Goal: Task Accomplishment & Management: Complete application form

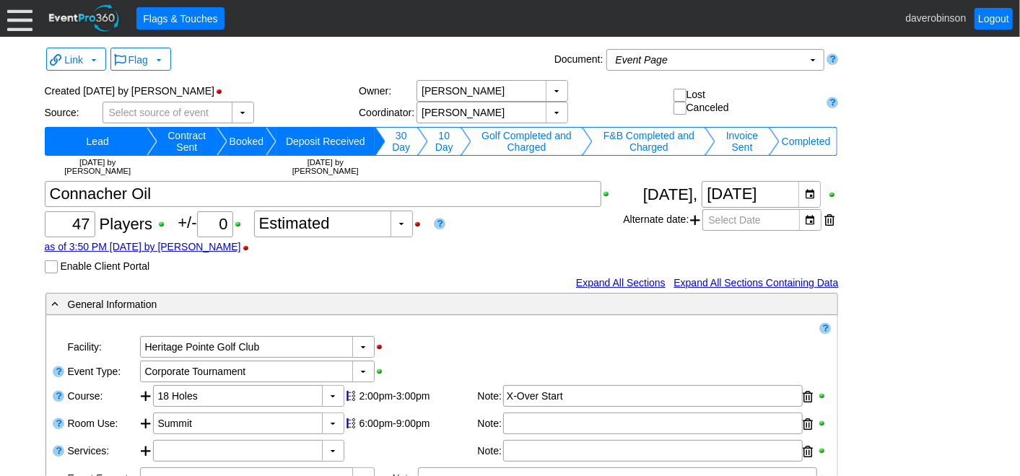
scroll to position [309, 0]
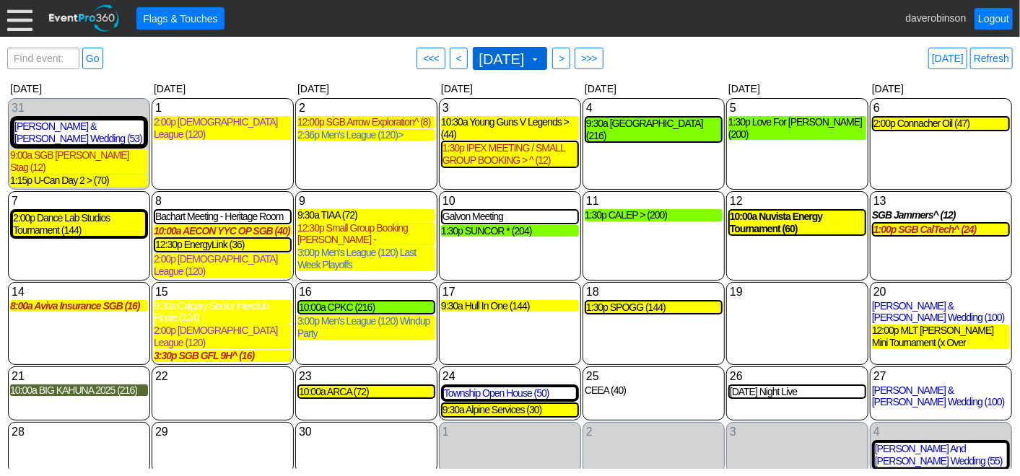
click at [528, 56] on span "[DATE]" at bounding box center [501, 59] width 51 height 14
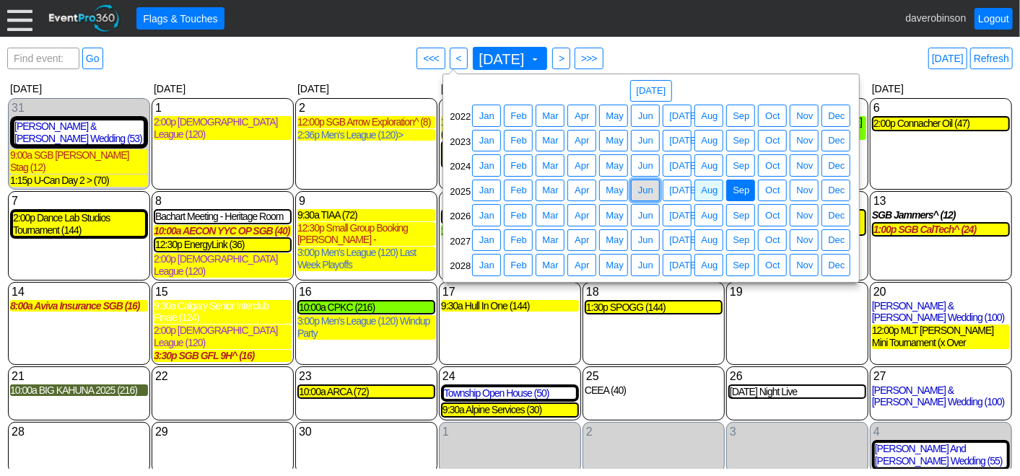
click at [639, 188] on span "Jun" at bounding box center [645, 190] width 21 height 14
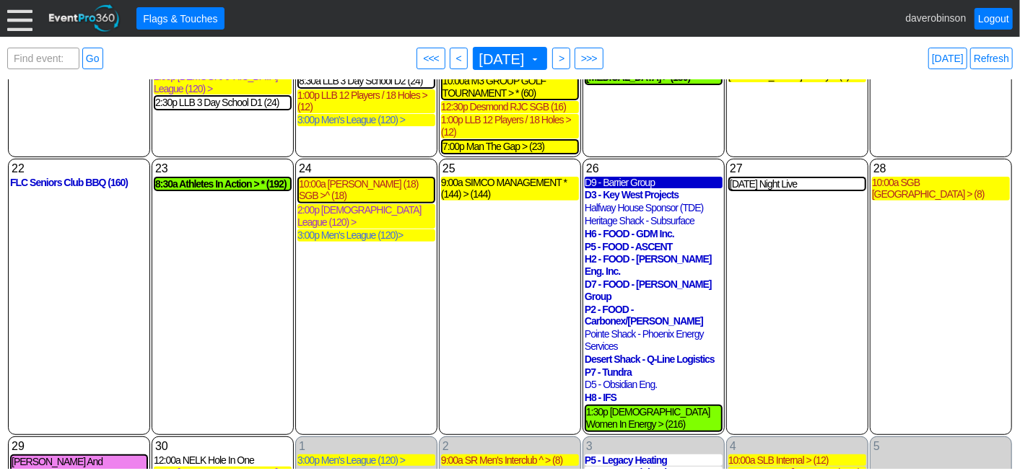
scroll to position [272, 0]
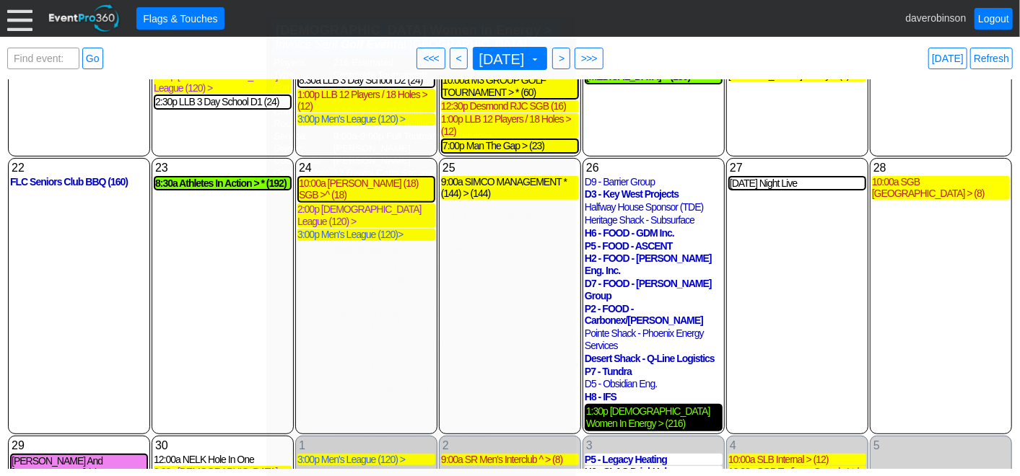
click at [653, 406] on div "1:30p Canadian Women In Energy > (216)" at bounding box center [653, 418] width 135 height 25
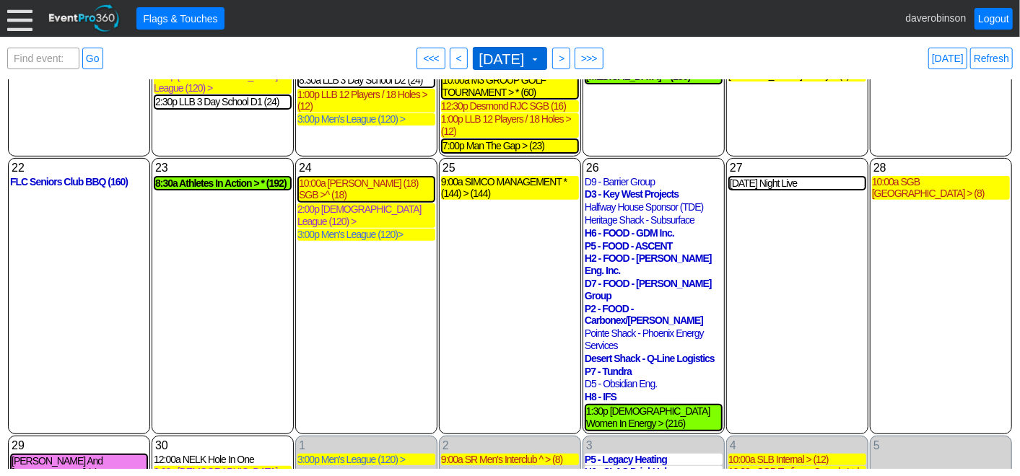
click at [541, 58] on span at bounding box center [535, 59] width 12 height 12
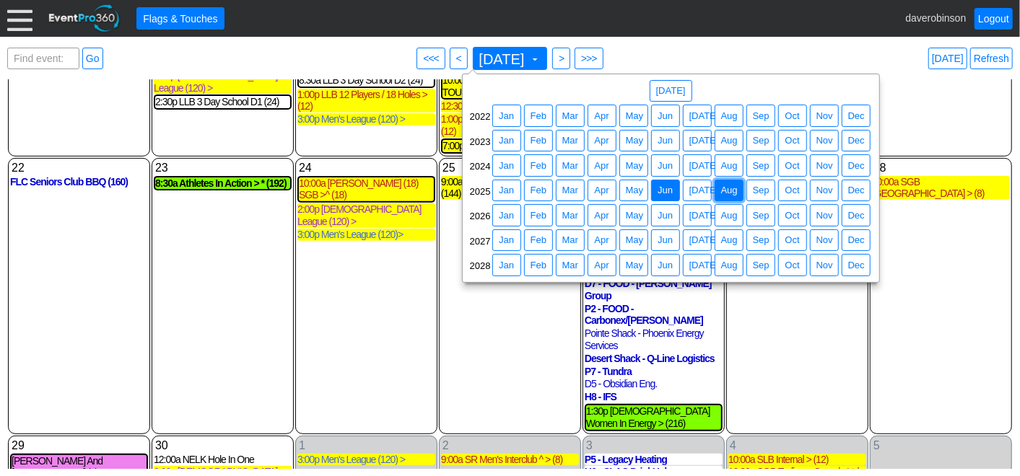
click at [735, 192] on span "Aug" at bounding box center [729, 190] width 22 height 14
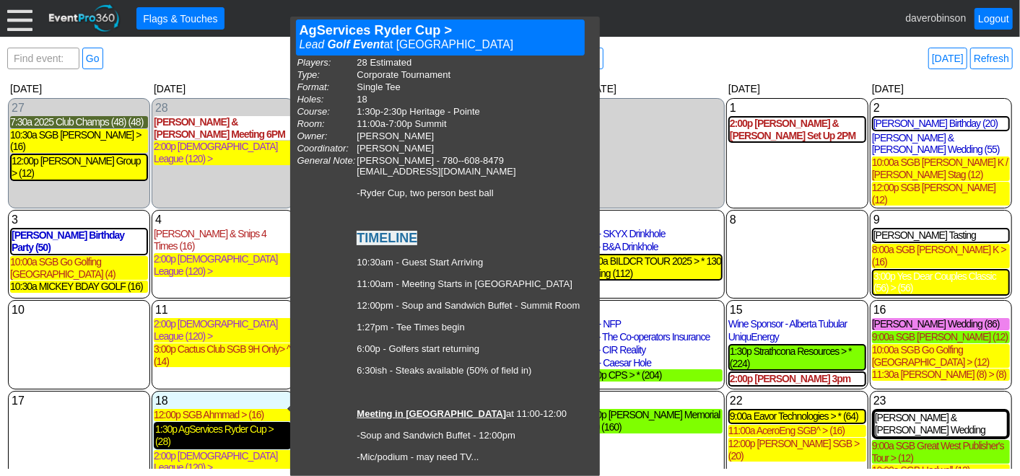
click at [253, 424] on div "1:30p AgServices Ryder Cup > (28)" at bounding box center [222, 436] width 135 height 25
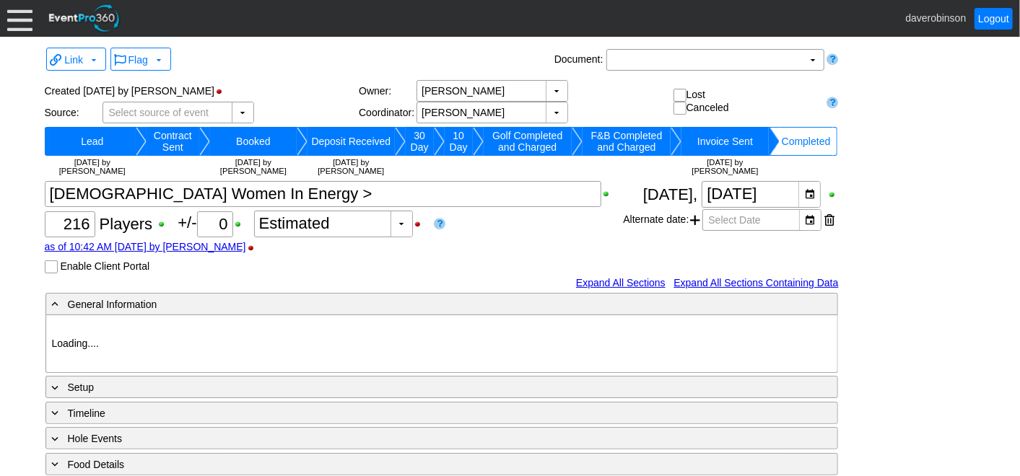
type input "Heritage Pointe Golf Club"
type input "Corporate Tournament"
type input "Scramble"
type input "Shotgun"
type input "Black"
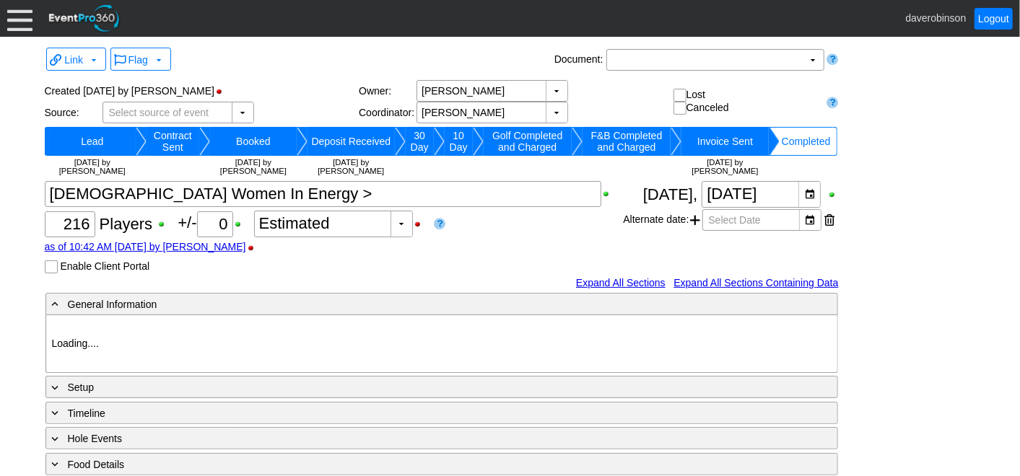
type input "Red"
type input "985002"
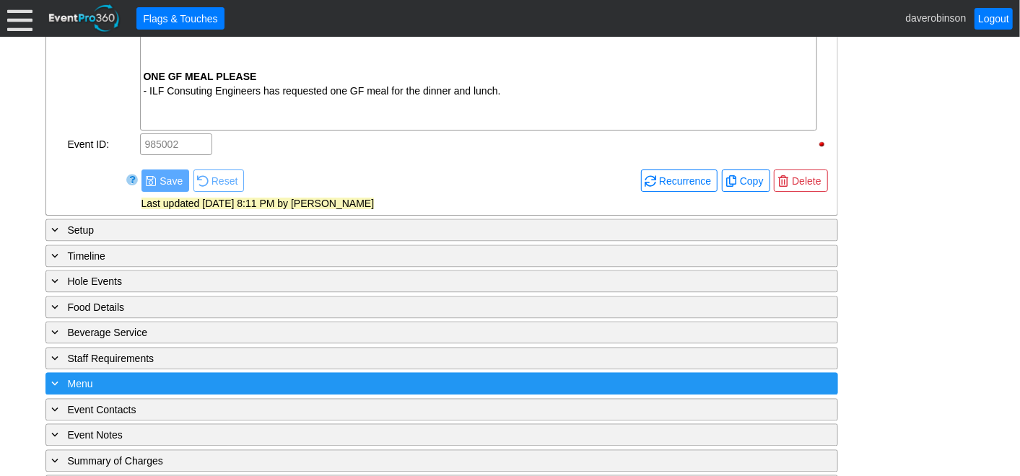
scroll to position [1629, 0]
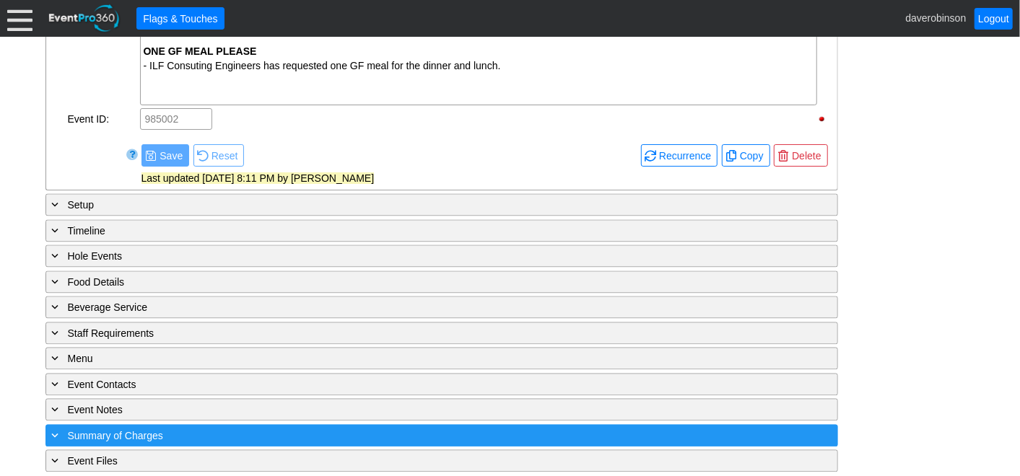
click at [102, 430] on span "Summary of Charges" at bounding box center [115, 436] width 95 height 12
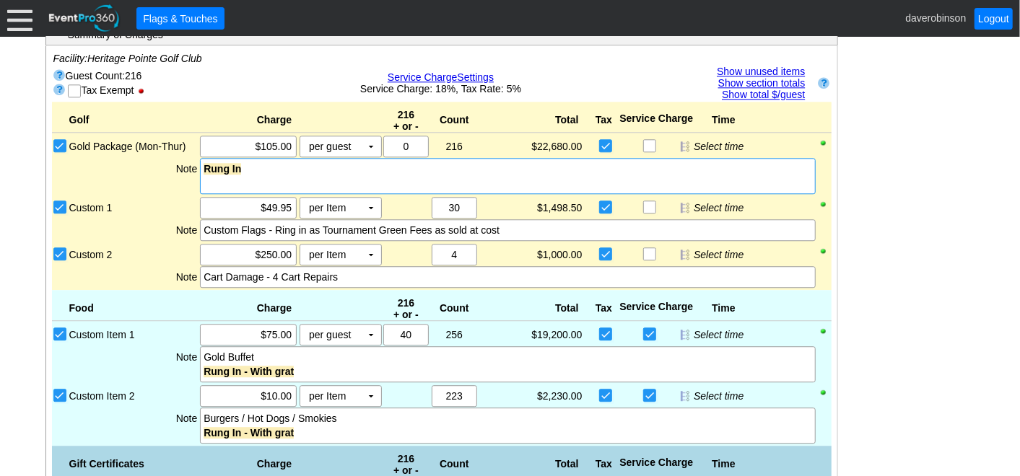
scroll to position [1922, 0]
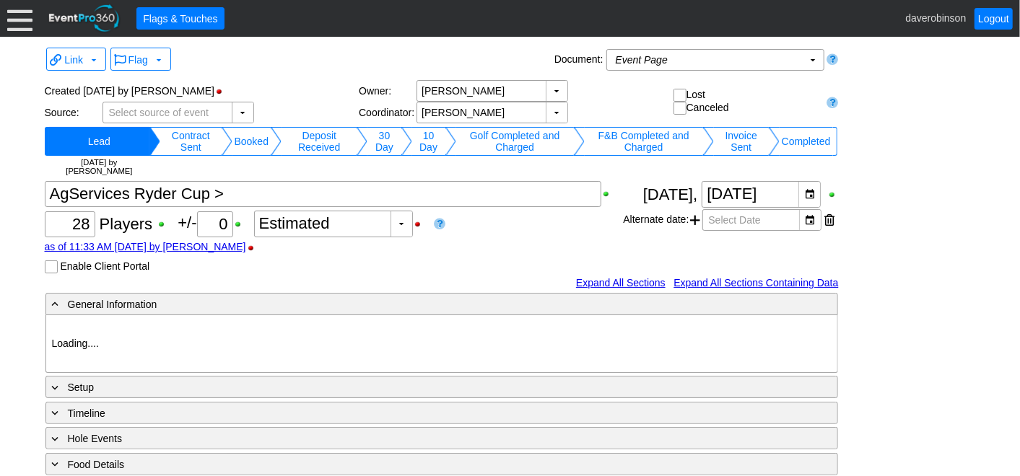
type input "Heritage Pointe Golf Club"
type input "Corporate Tournament"
type input "Other"
type input "Single Tee"
type input "Black"
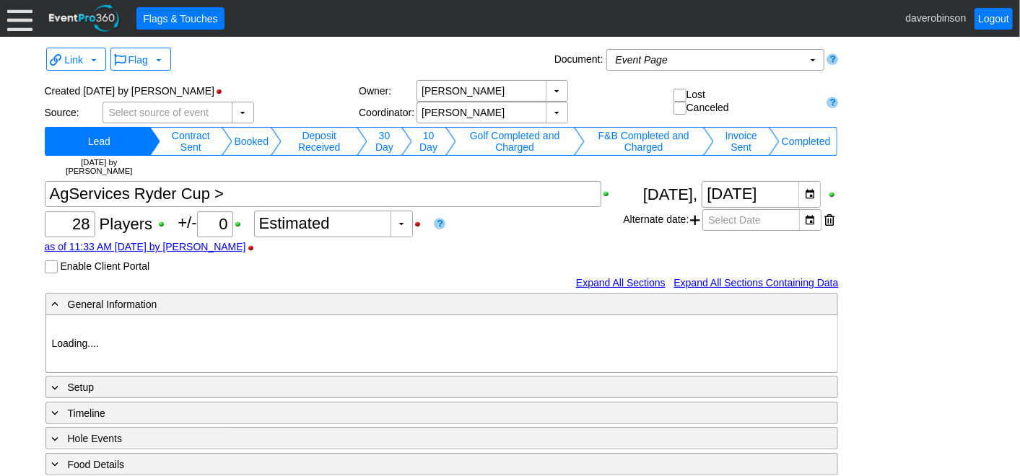
type input "Red"
type input "1107581"
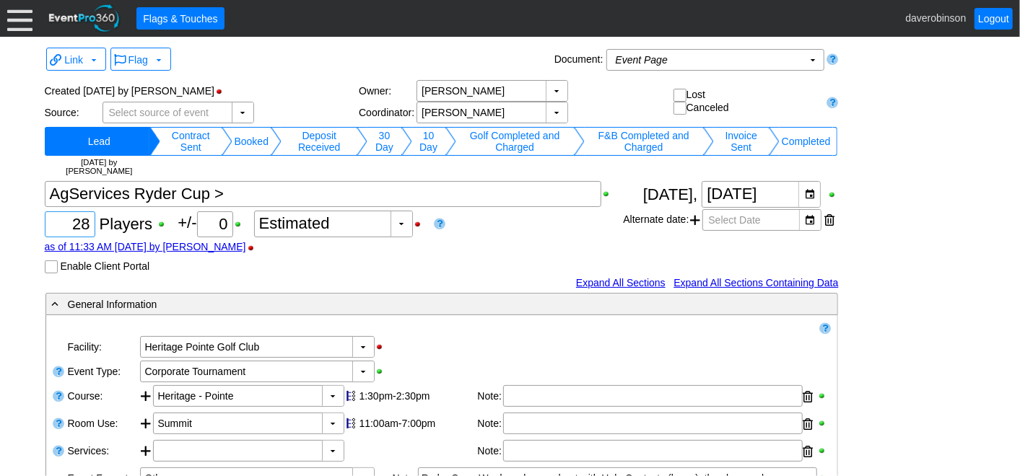
drag, startPoint x: 68, startPoint y: 224, endPoint x: 120, endPoint y: 220, distance: 52.2
click at [120, 220] on div "Χ 28 Players +/- Χ 0 ▼ Χ Estimated as of 11:33 AM on Sunday, 8/17/2025 by daver…" at bounding box center [334, 227] width 579 height 92
type input "24"
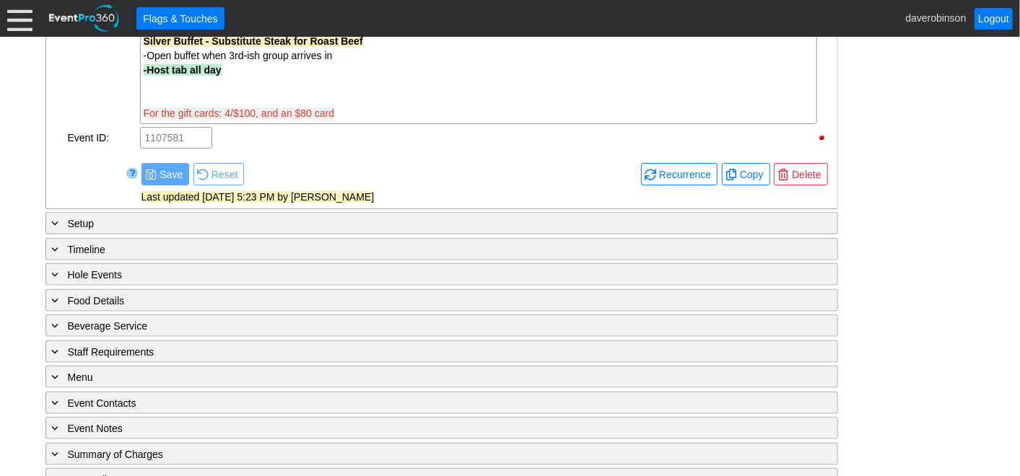
scroll to position [951, 0]
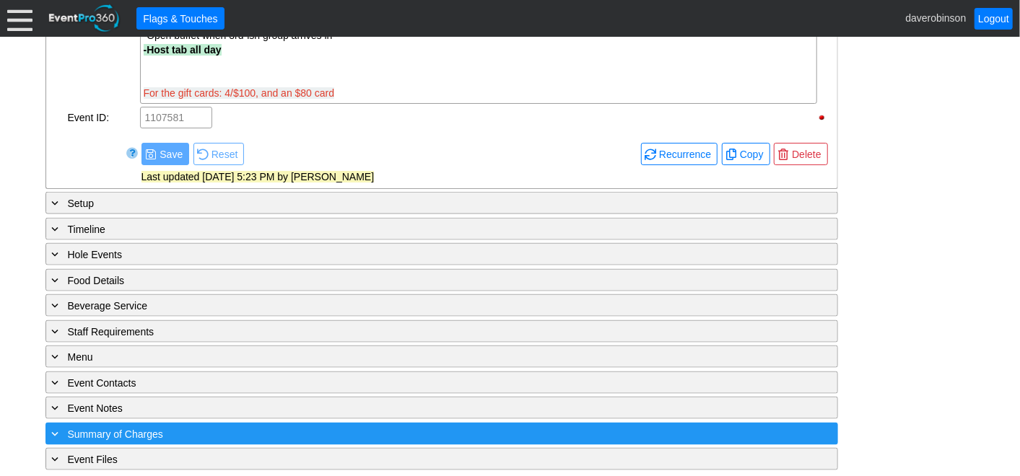
click at [53, 427] on span at bounding box center [55, 433] width 13 height 13
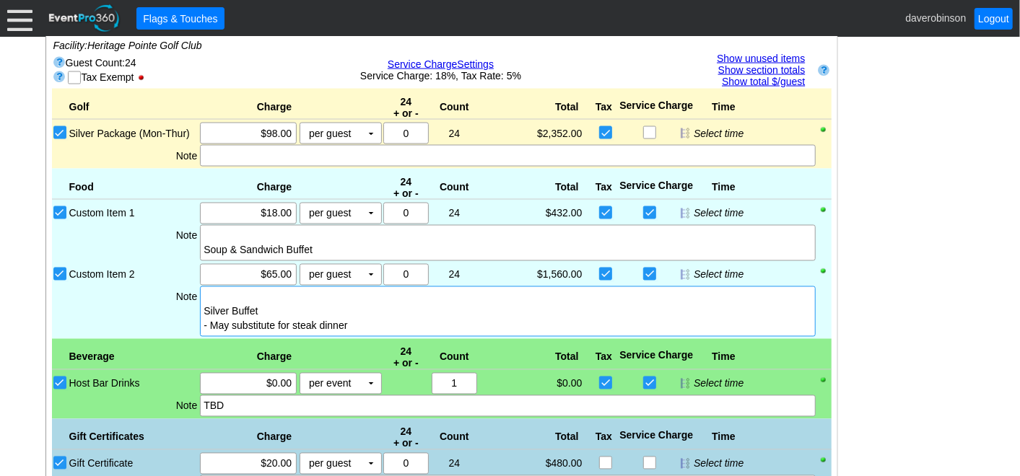
scroll to position [1260, 0]
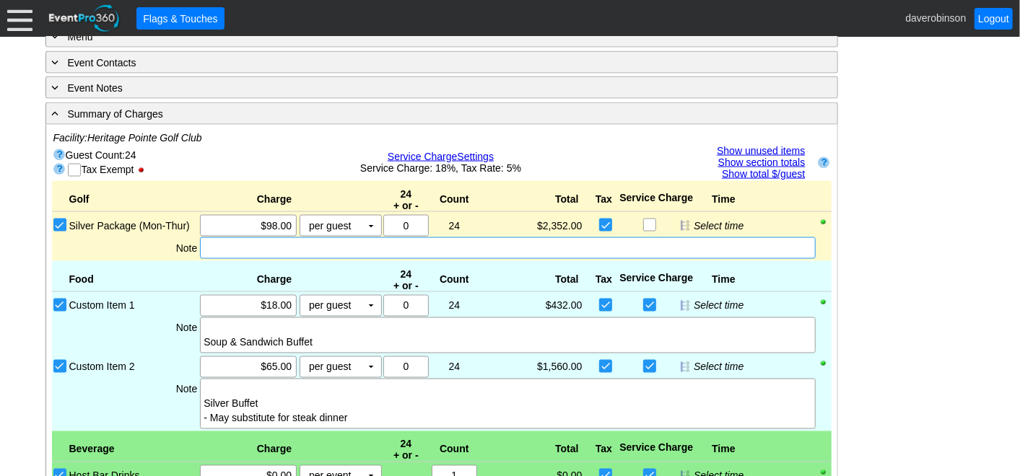
click at [284, 248] on div at bounding box center [507, 248] width 615 height 22
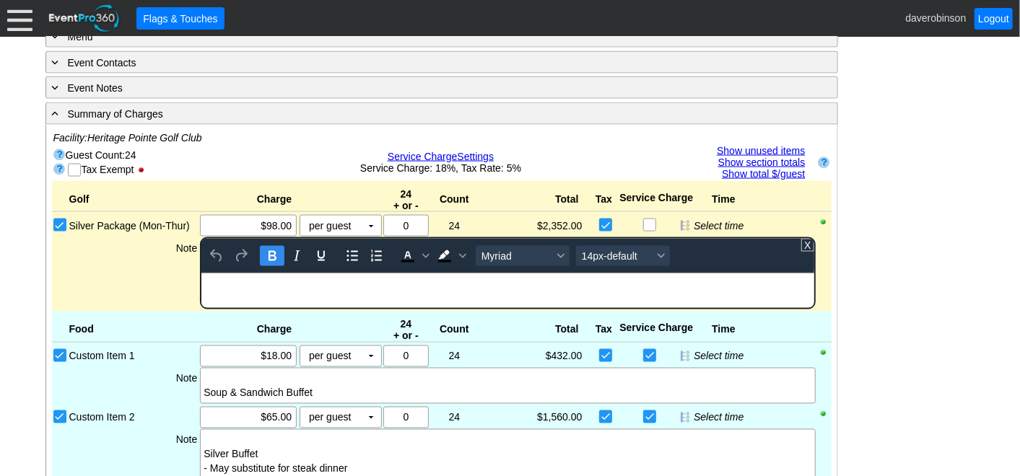
scroll to position [0, 0]
drag, startPoint x: 261, startPoint y: 286, endPoint x: 38, endPoint y: 248, distance: 227.0
click at [201, 273] on html "RUNG IN" at bounding box center [507, 282] width 612 height 19
drag, startPoint x: 266, startPoint y: 250, endPoint x: 318, endPoint y: 247, distance: 51.3
click at [270, 248] on icon "Bold" at bounding box center [271, 256] width 17 height 17
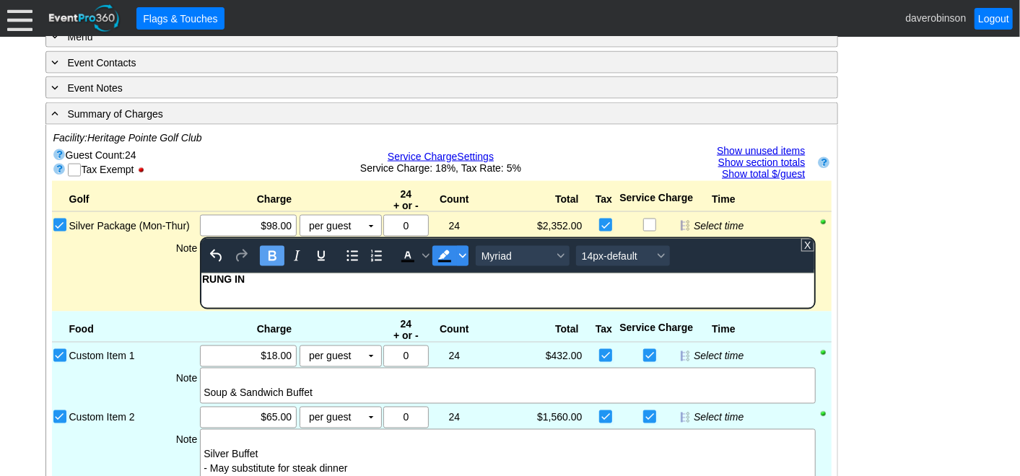
click at [457, 246] on span "Background color Black" at bounding box center [463, 256] width 12 height 20
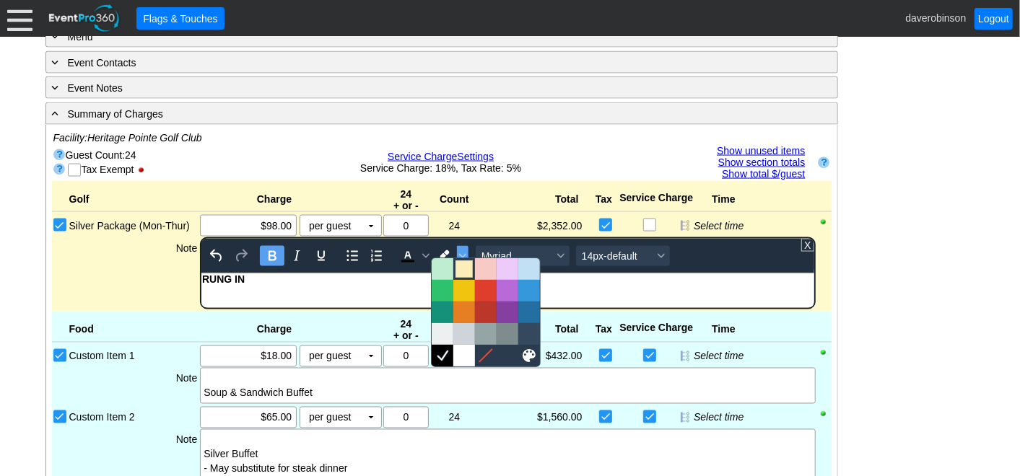
click at [458, 263] on div at bounding box center [463, 269] width 17 height 17
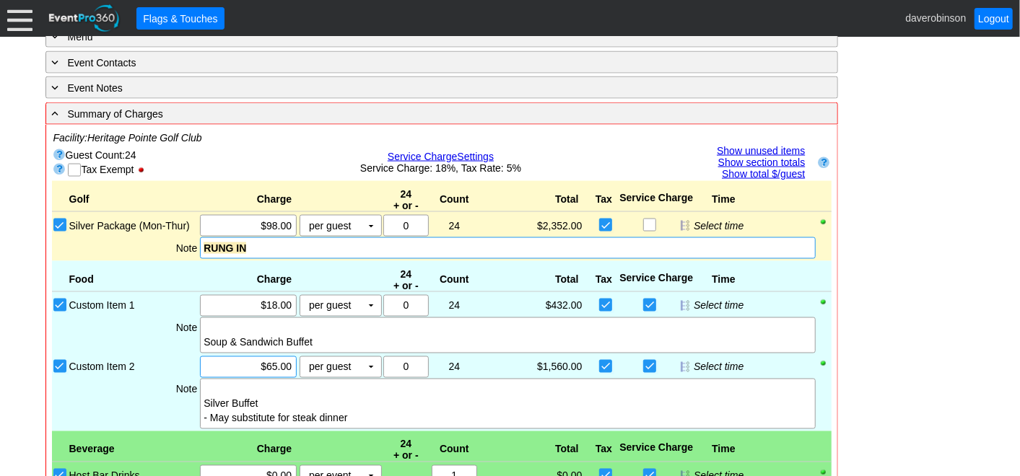
click at [212, 366] on div "Food Charge 24 + or - Count Total Tax Service Charge Time BRONZE BUFFET SILVER …" at bounding box center [442, 346] width 780 height 170
click at [218, 321] on div at bounding box center [508, 328] width 608 height 14
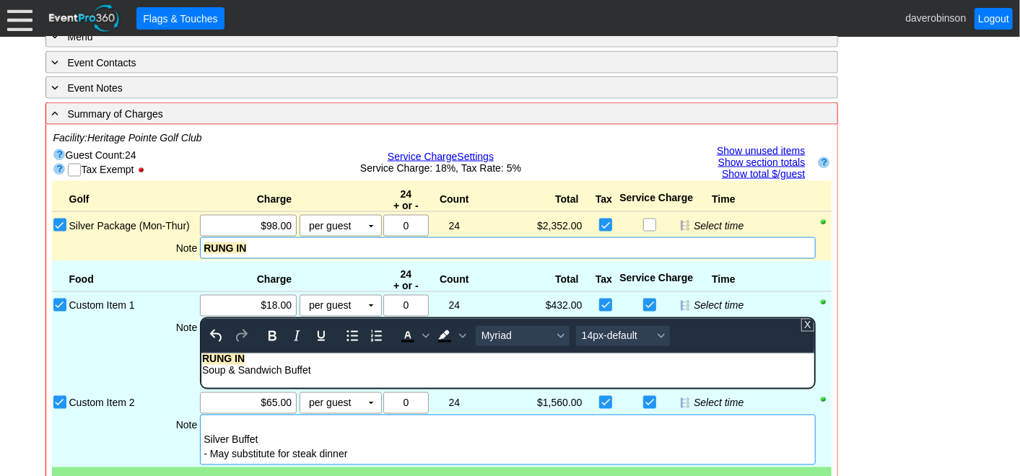
click at [214, 419] on div "Silver Buffet - May substitute for steak dinner" at bounding box center [507, 440] width 615 height 51
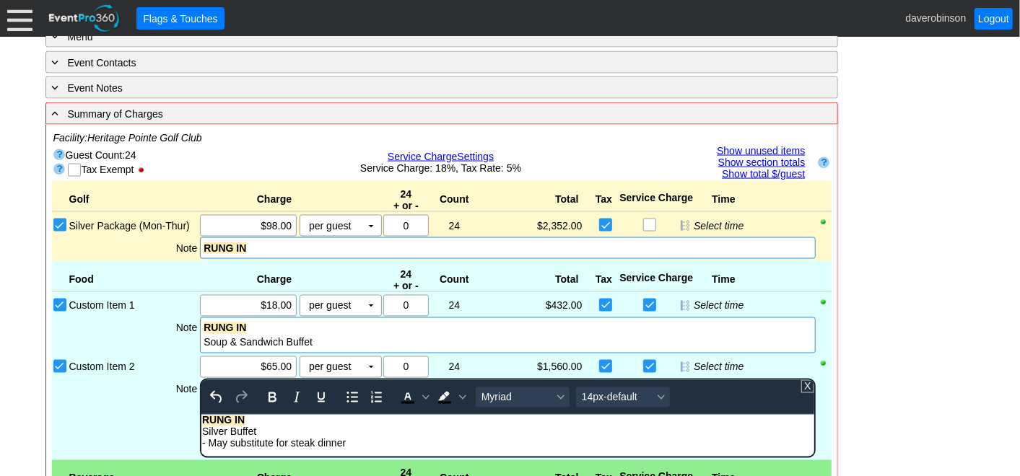
click at [267, 321] on div "RUNG IN" at bounding box center [508, 328] width 608 height 14
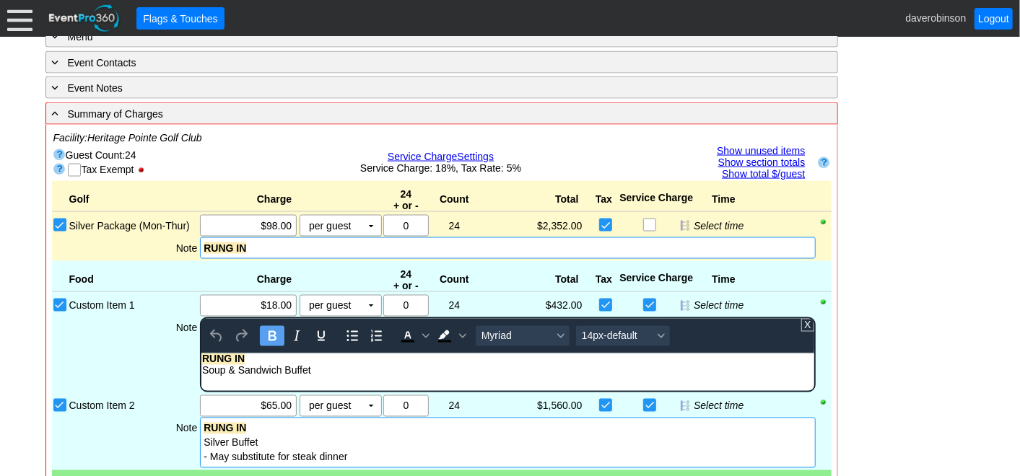
click at [253, 353] on div "RUNG IN" at bounding box center [507, 359] width 611 height 12
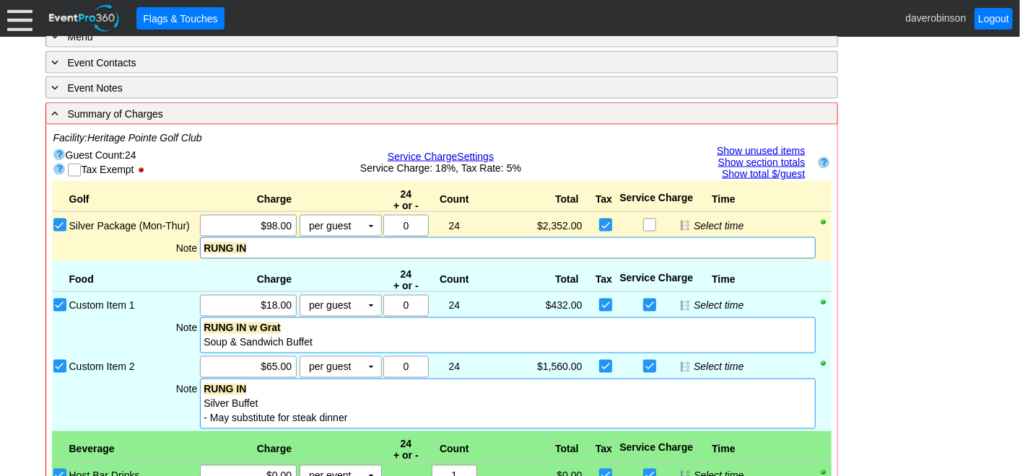
click at [271, 417] on div "RUNG IN Silver Buffet - May substitute for steak dinner" at bounding box center [507, 404] width 615 height 51
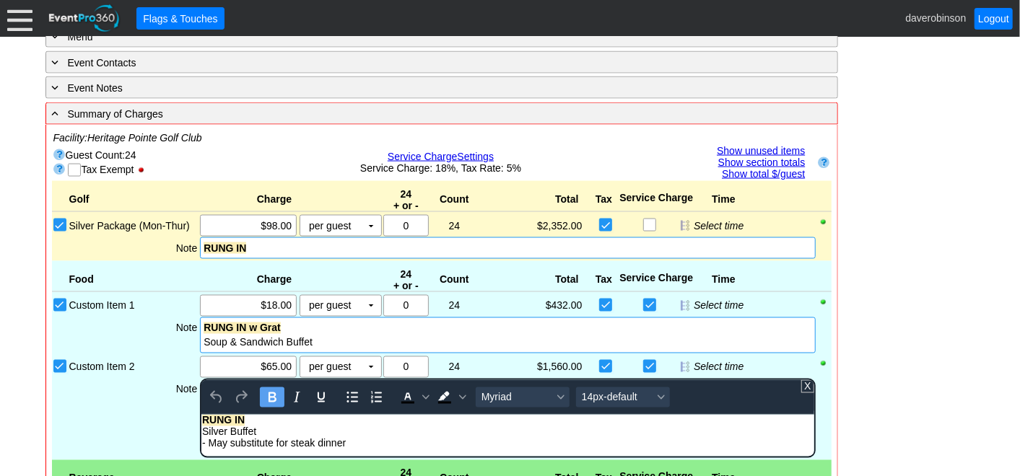
click at [272, 418] on div "RUNG IN" at bounding box center [507, 420] width 611 height 12
click at [884, 346] on div "- General Information ▼ Loading.... Remove all highlights Facility: ▼ Χ Heritag…" at bounding box center [510, 101] width 938 height 2136
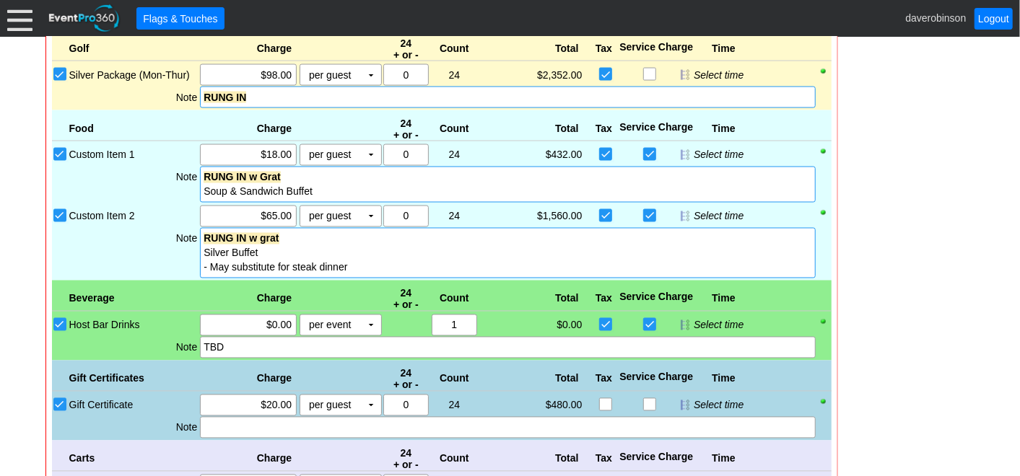
scroll to position [1420, 0]
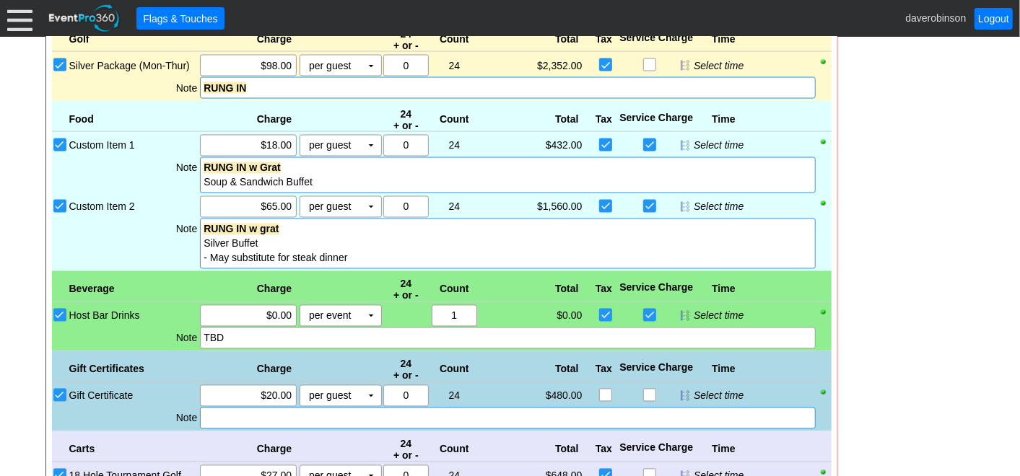
click at [236, 412] on div at bounding box center [507, 419] width 615 height 22
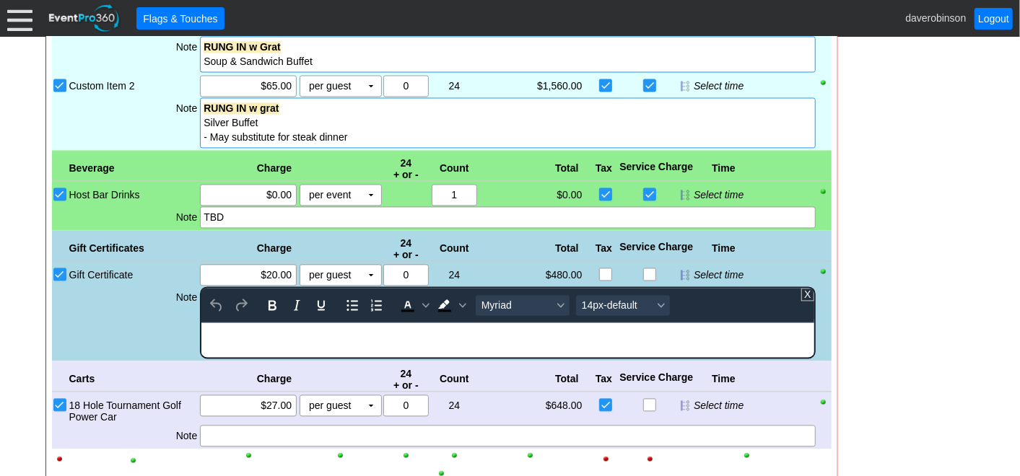
scroll to position [1580, 0]
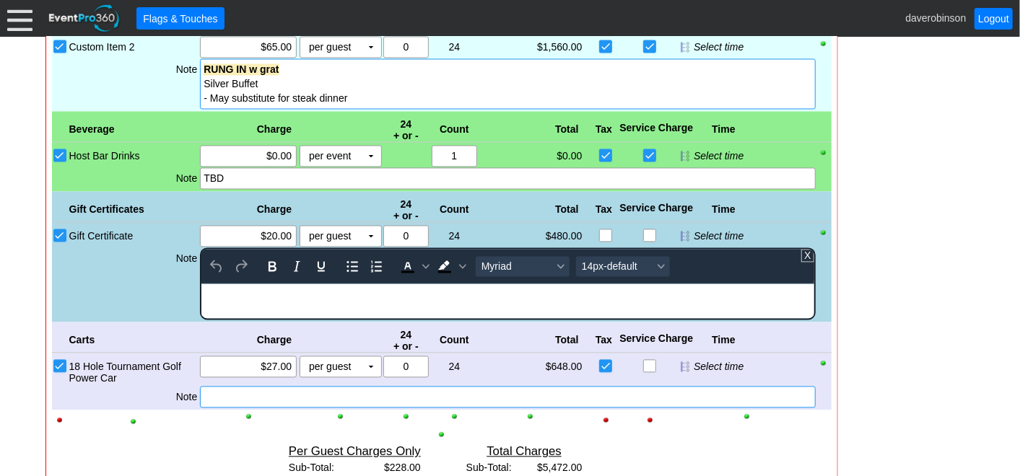
click at [255, 396] on div "Golf Charge 24 + or - Count Total Tax Service Charge Time Bronze Package (Mon-T…" at bounding box center [442, 207] width 780 height 692
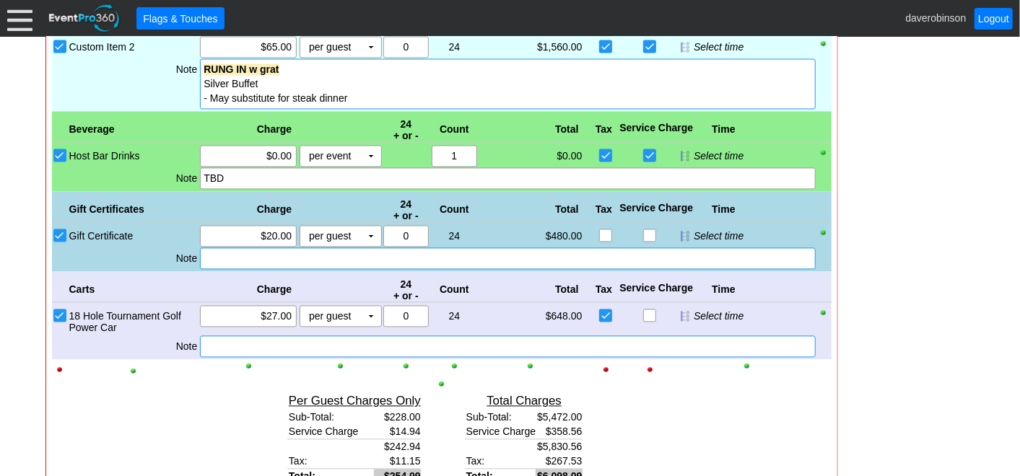
click at [243, 336] on div at bounding box center [507, 347] width 615 height 22
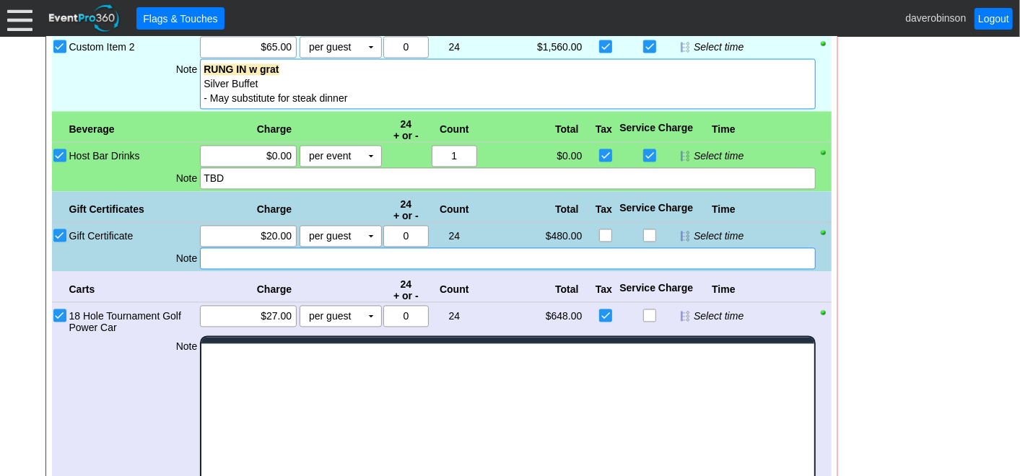
scroll to position [0, 0]
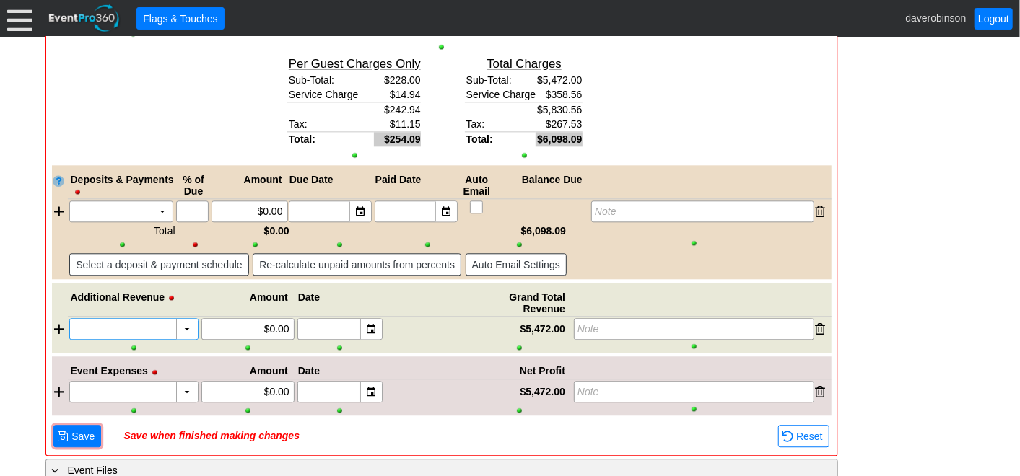
scroll to position [1928, 0]
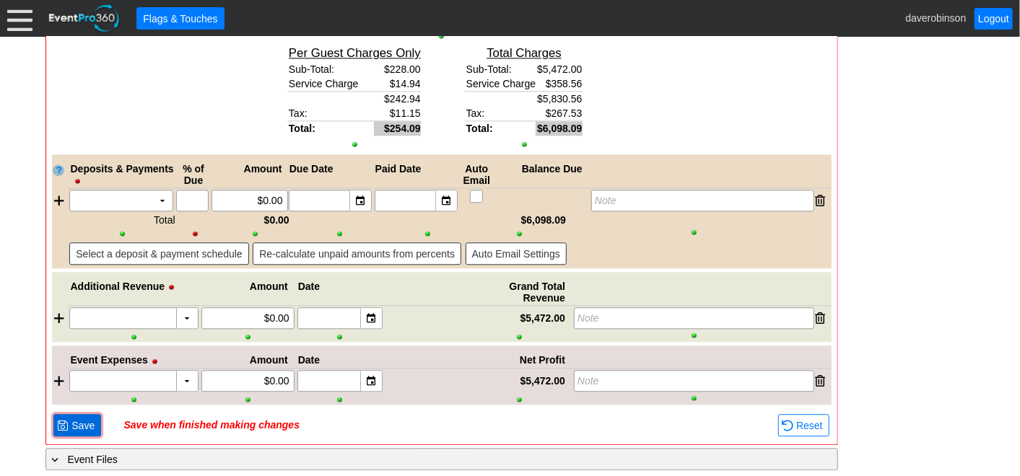
click at [90, 418] on span "● Save" at bounding box center [77, 425] width 40 height 15
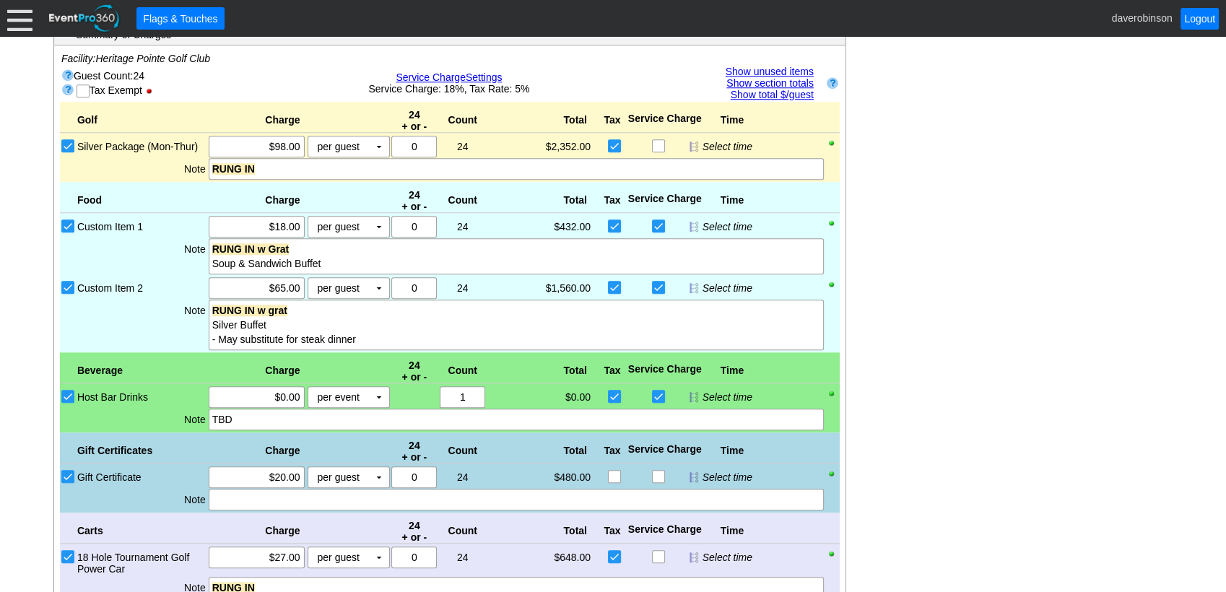
scroll to position [1775, 0]
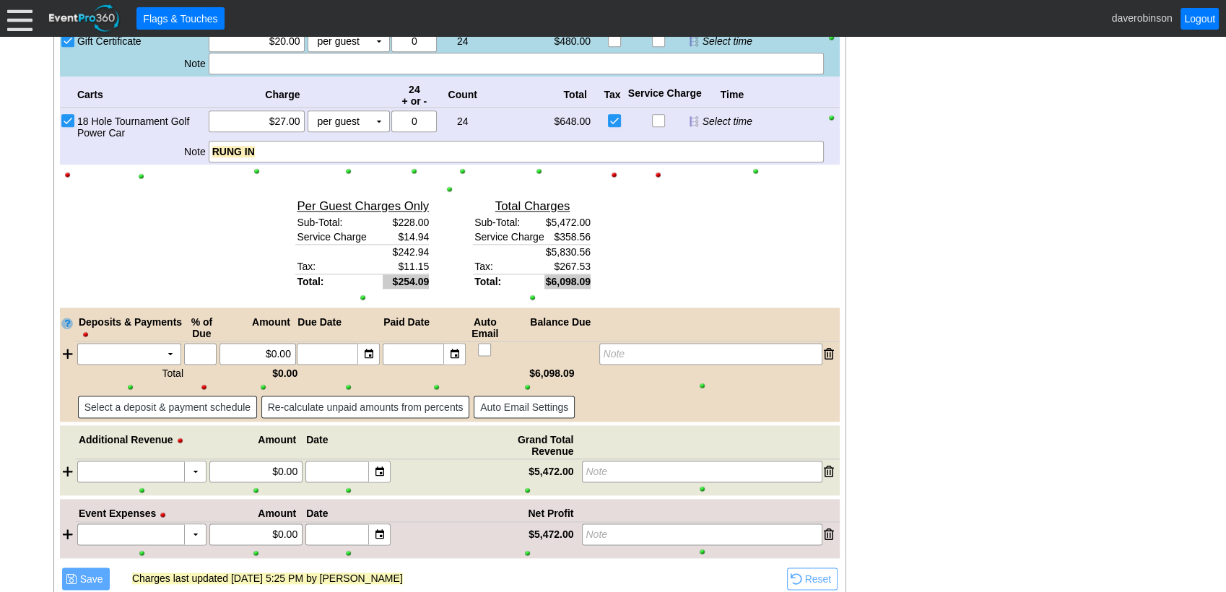
click at [1019, 476] on div "Link ▼ Flag ▼ Document: Event Page Χ ▼ ● Print or PDF E-Sign ▼ Insert ▼ Save ▼ ▼" at bounding box center [613, 314] width 1226 height 555
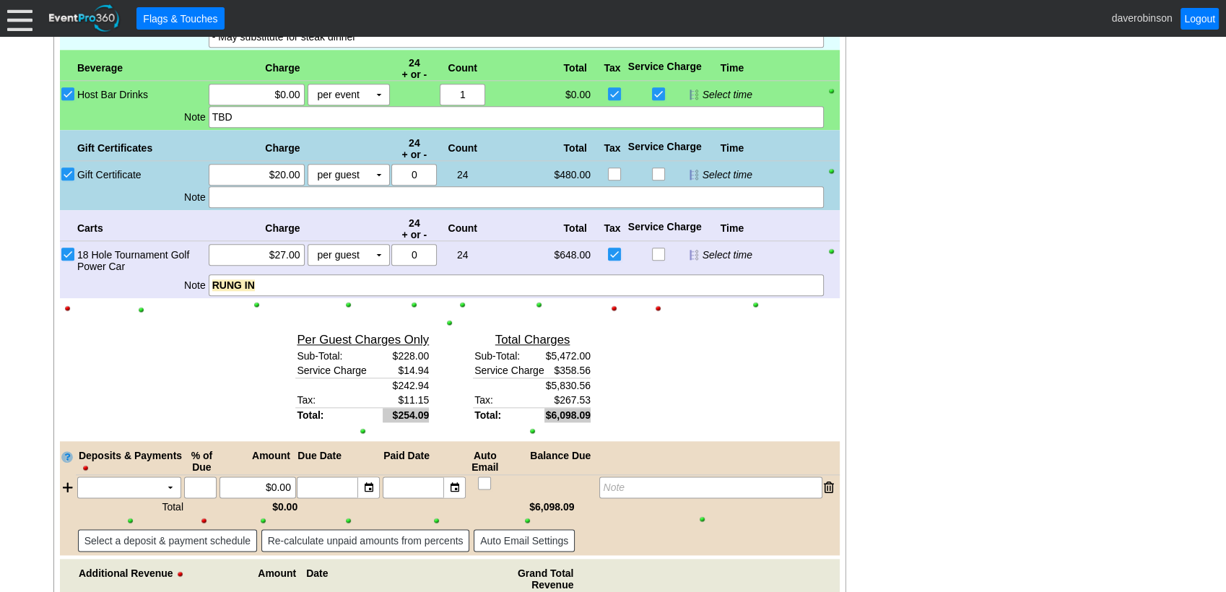
scroll to position [1627, 0]
